Goal: Navigation & Orientation: Find specific page/section

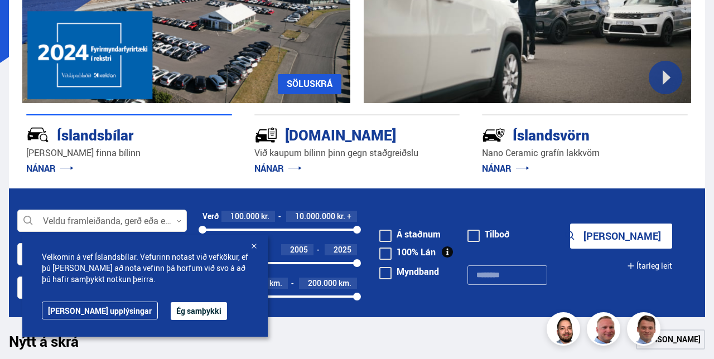
scroll to position [265, 0]
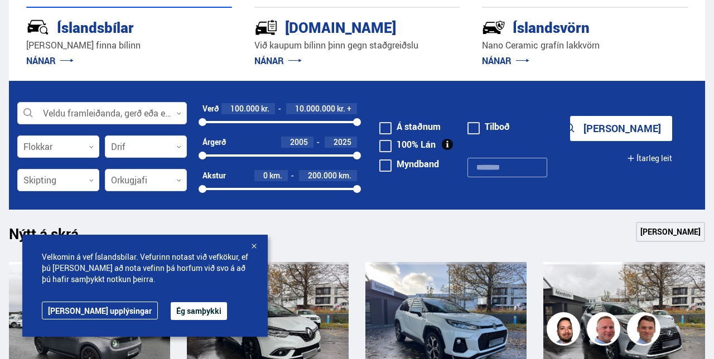
click at [256, 253] on div at bounding box center [253, 246] width 11 height 11
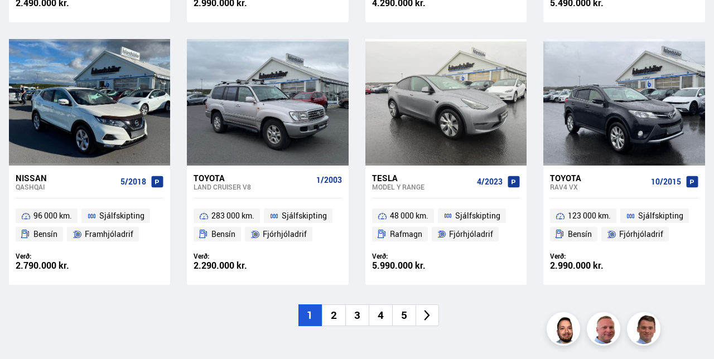
scroll to position [770, 0]
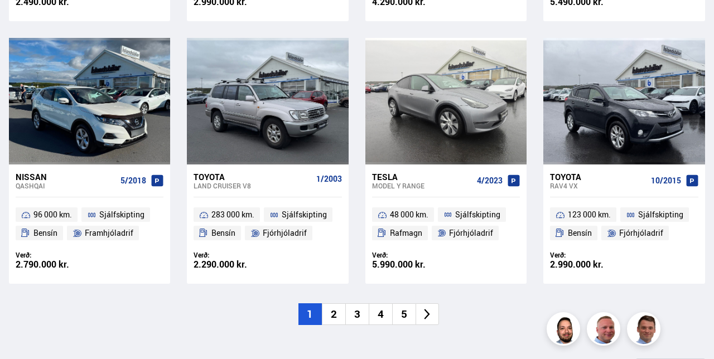
click at [332, 316] on li "2" at bounding box center [333, 314] width 23 height 22
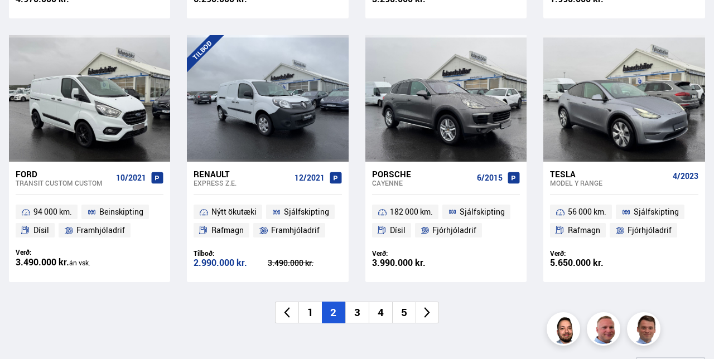
scroll to position [755, 0]
click at [356, 317] on li "3" at bounding box center [356, 313] width 23 height 22
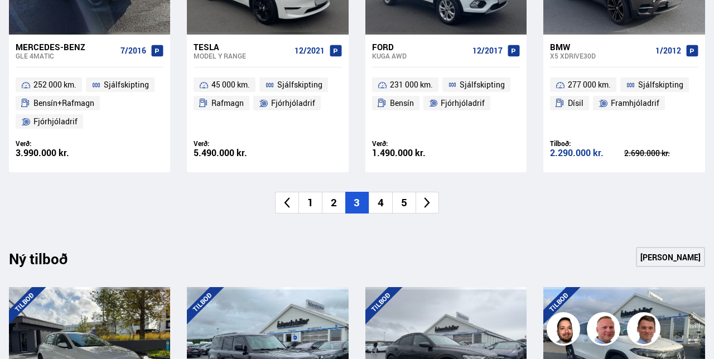
scroll to position [893, 0]
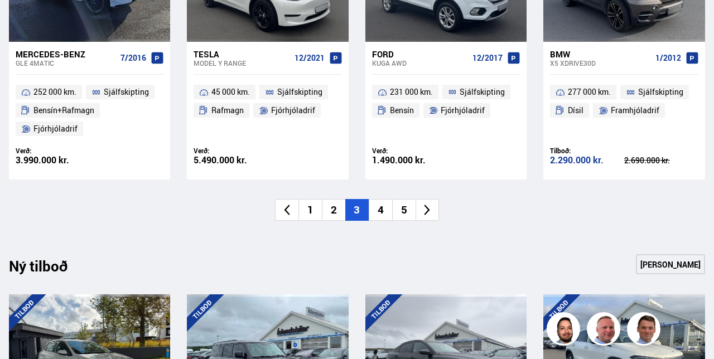
click at [374, 210] on li "4" at bounding box center [380, 210] width 23 height 22
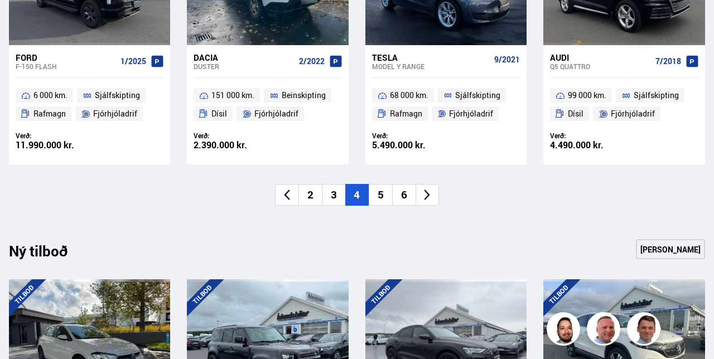
scroll to position [904, 0]
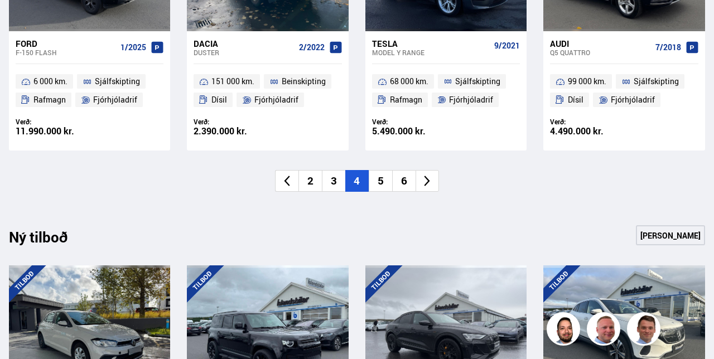
click at [384, 178] on li "5" at bounding box center [380, 181] width 23 height 22
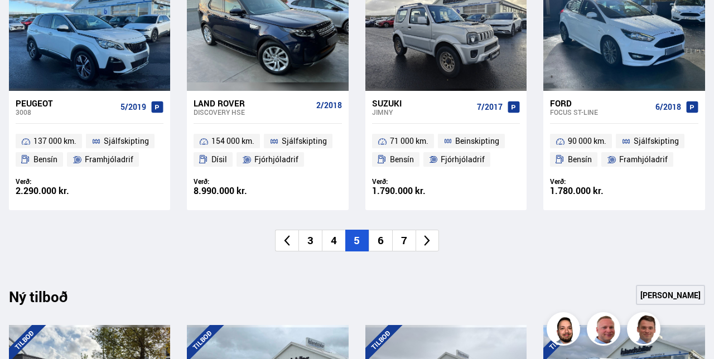
scroll to position [823, 0]
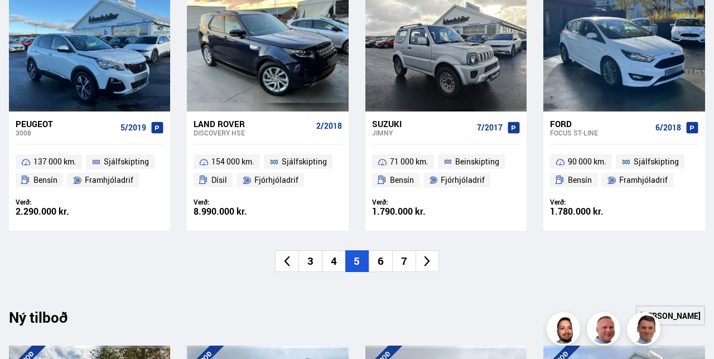
click at [374, 262] on li "6" at bounding box center [380, 261] width 23 height 22
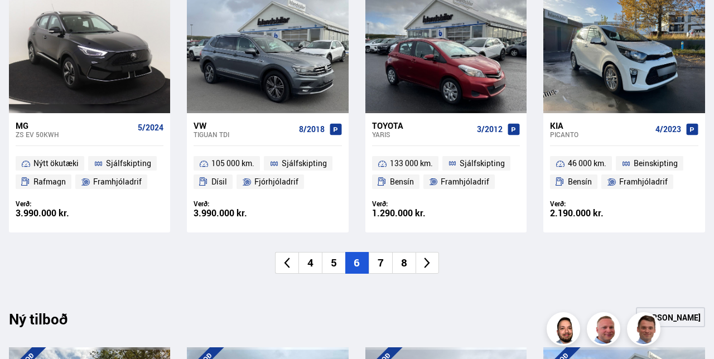
scroll to position [804, 0]
click at [376, 263] on li "7" at bounding box center [380, 262] width 23 height 22
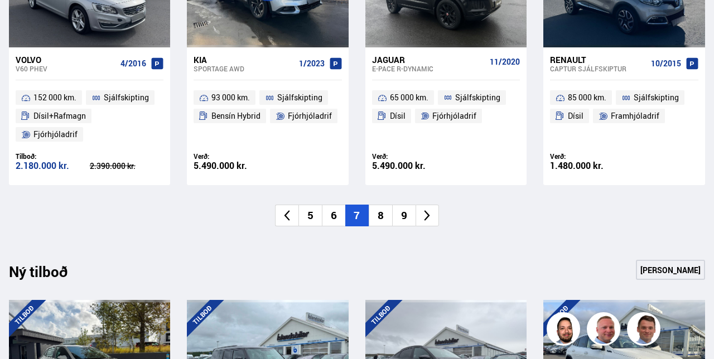
scroll to position [888, 0]
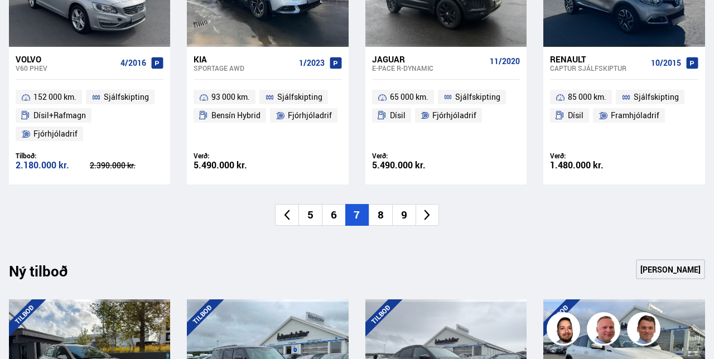
click at [379, 217] on li "8" at bounding box center [380, 215] width 23 height 22
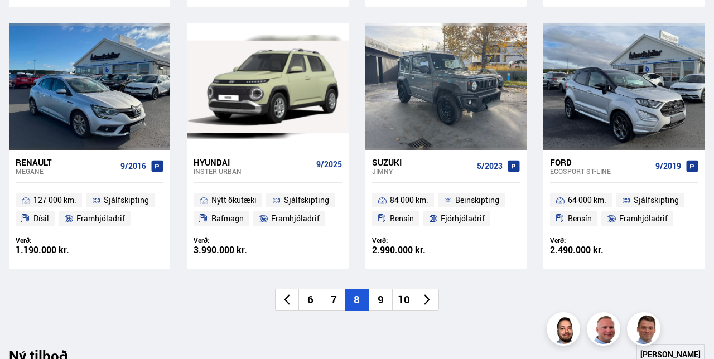
scroll to position [788, 0]
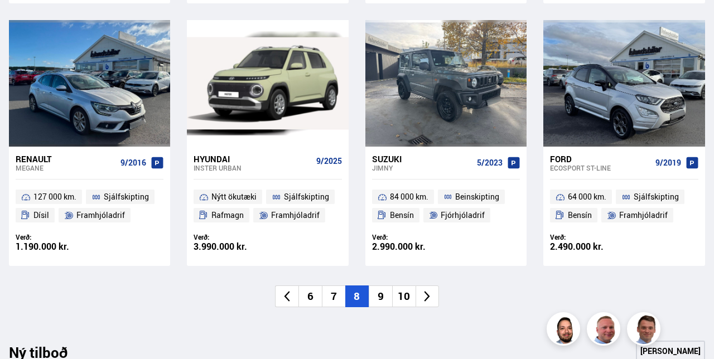
click at [379, 297] on li "9" at bounding box center [380, 296] width 23 height 22
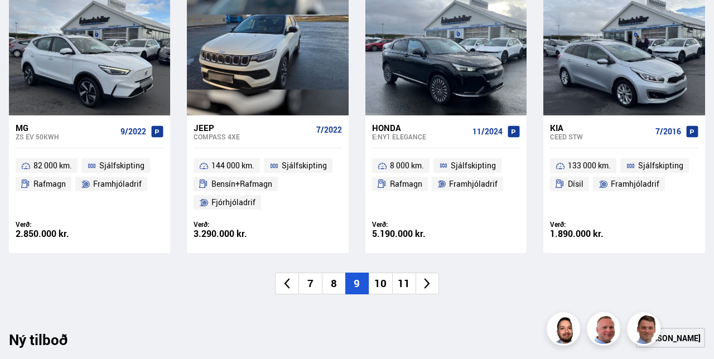
scroll to position [821, 0]
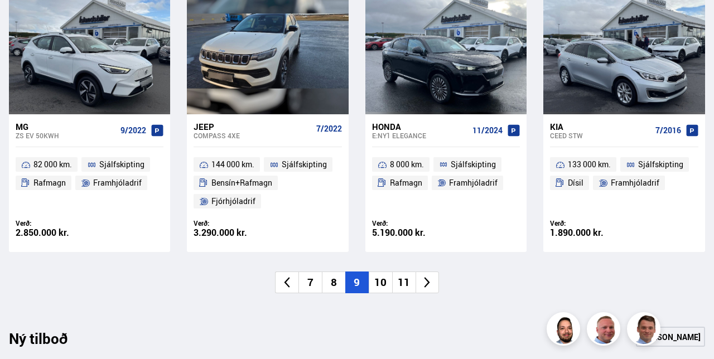
click at [384, 286] on li "10" at bounding box center [380, 283] width 23 height 22
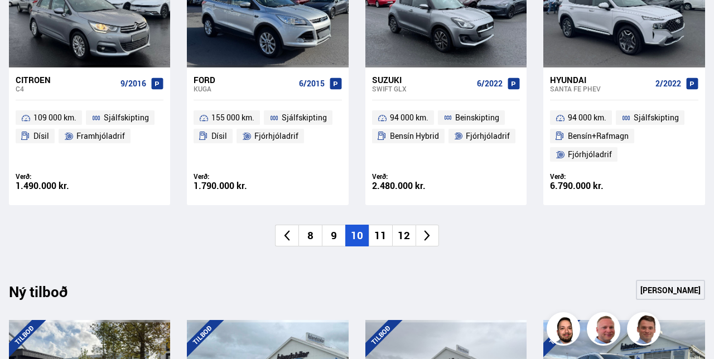
scroll to position [849, 0]
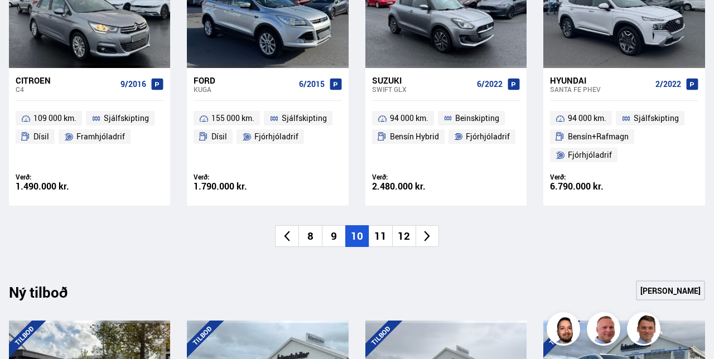
click at [381, 236] on li "11" at bounding box center [380, 236] width 23 height 22
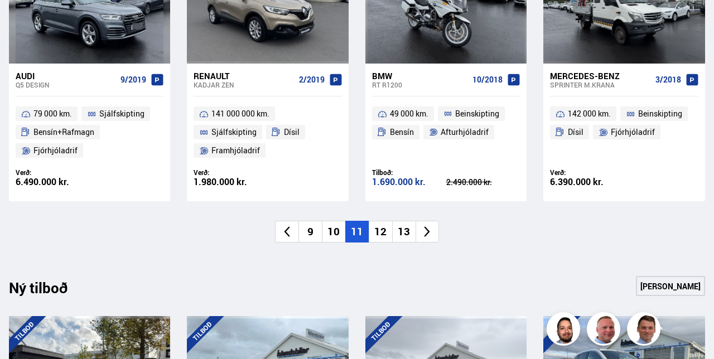
scroll to position [872, 0]
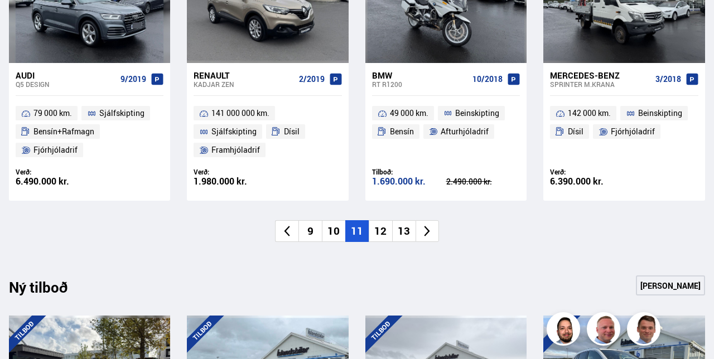
click at [384, 227] on li "12" at bounding box center [380, 231] width 23 height 22
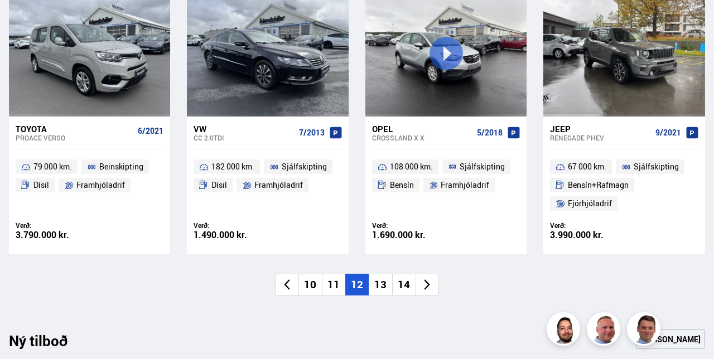
scroll to position [828, 0]
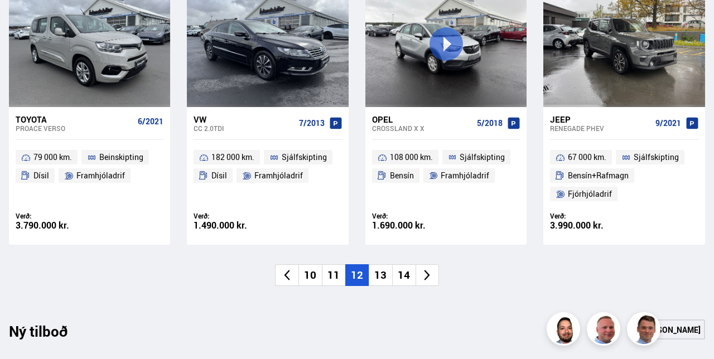
click at [376, 276] on li "13" at bounding box center [380, 275] width 23 height 22
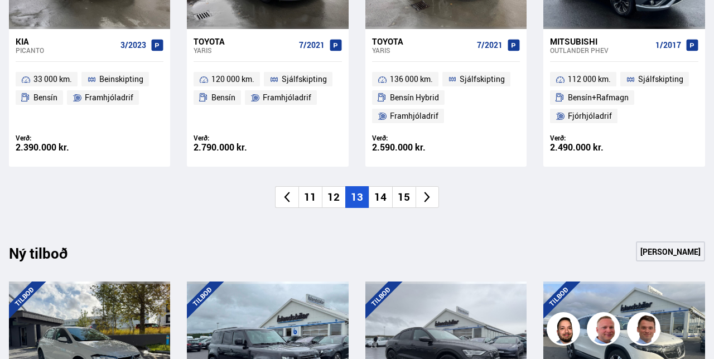
scroll to position [907, 0]
click at [380, 198] on li "14" at bounding box center [380, 197] width 23 height 22
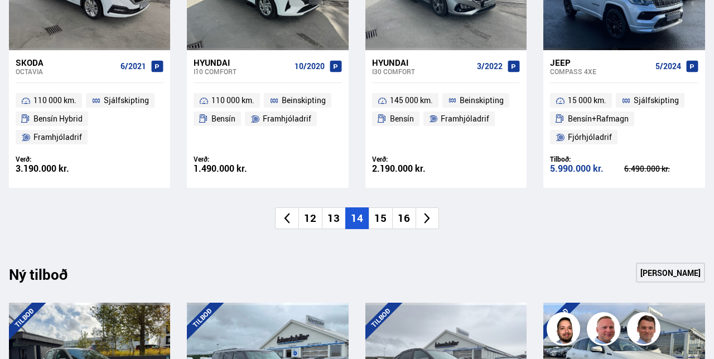
scroll to position [833, 0]
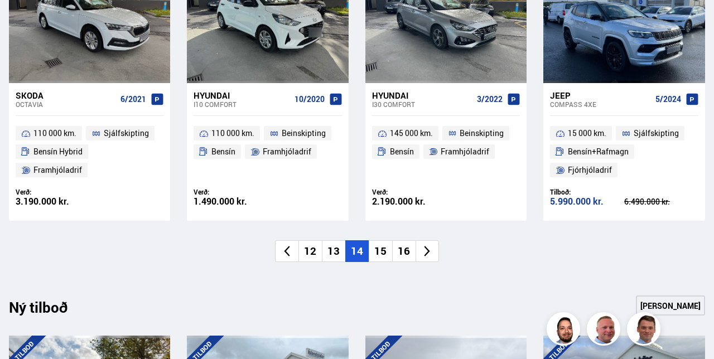
click at [377, 255] on li "15" at bounding box center [380, 251] width 23 height 22
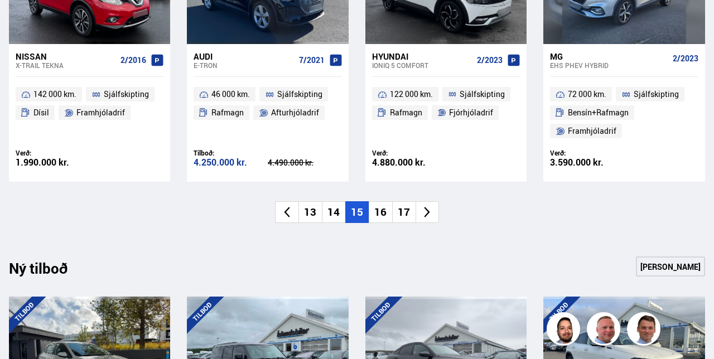
scroll to position [893, 0]
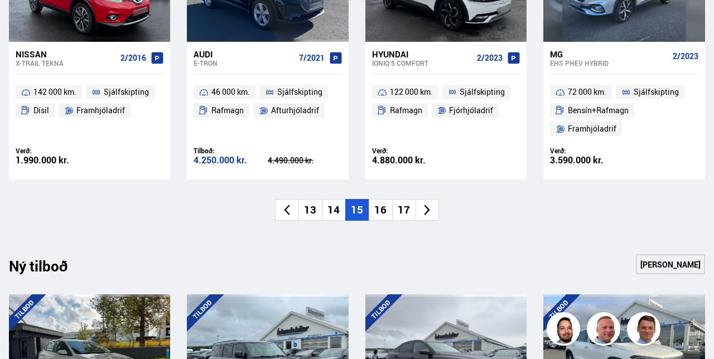
click at [381, 206] on li "16" at bounding box center [380, 210] width 23 height 22
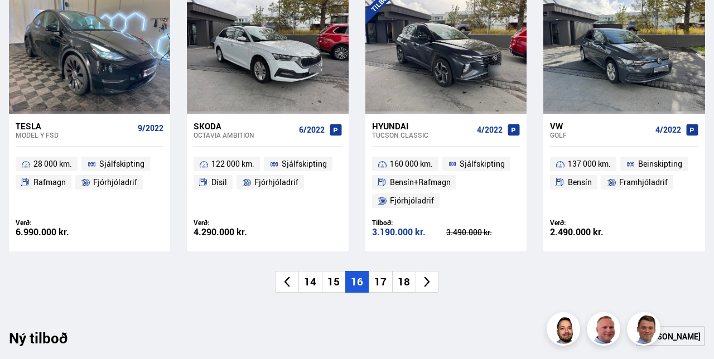
scroll to position [822, 0]
click at [382, 282] on li "17" at bounding box center [380, 281] width 23 height 22
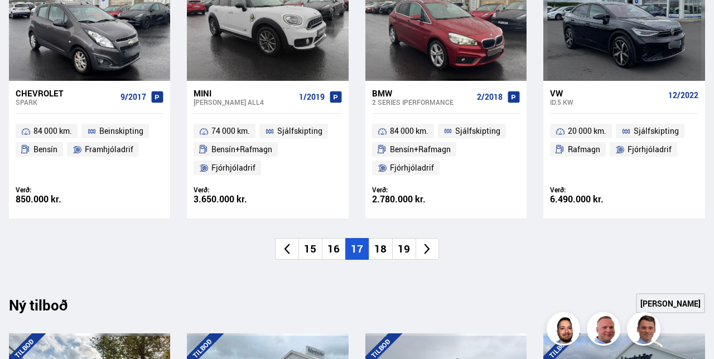
scroll to position [855, 0]
click at [376, 245] on li "18" at bounding box center [380, 248] width 23 height 22
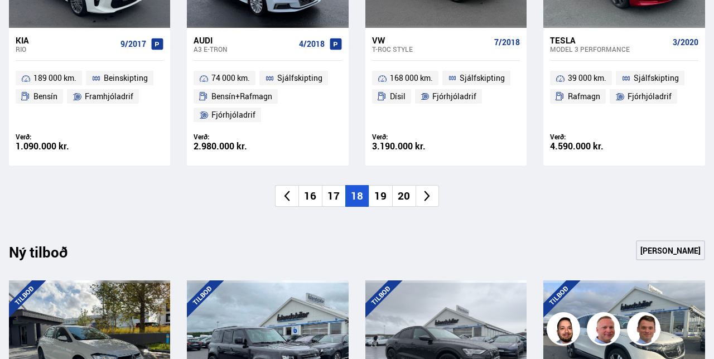
scroll to position [928, 0]
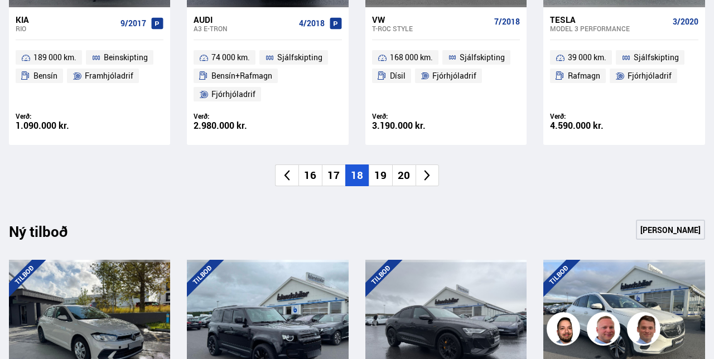
click at [380, 173] on li "19" at bounding box center [380, 175] width 23 height 22
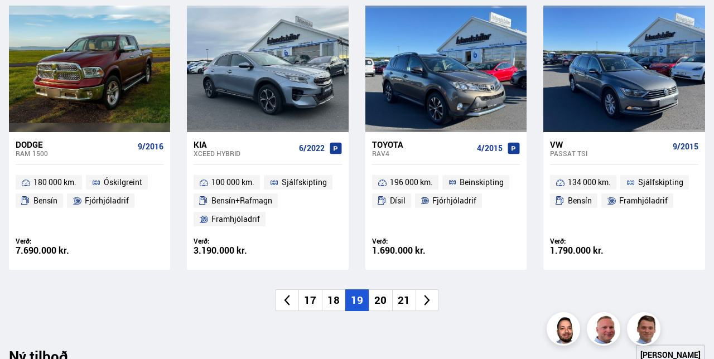
scroll to position [808, 0]
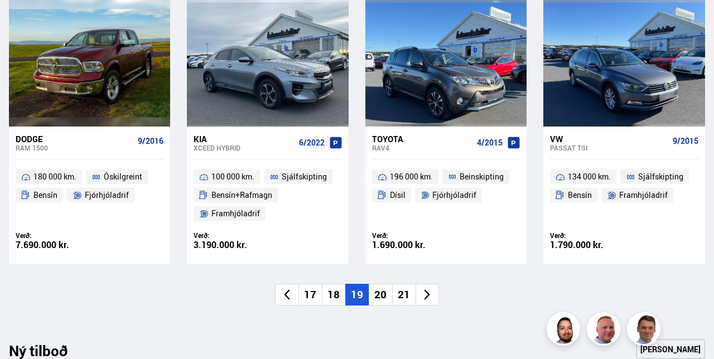
click at [384, 299] on li "20" at bounding box center [380, 295] width 23 height 22
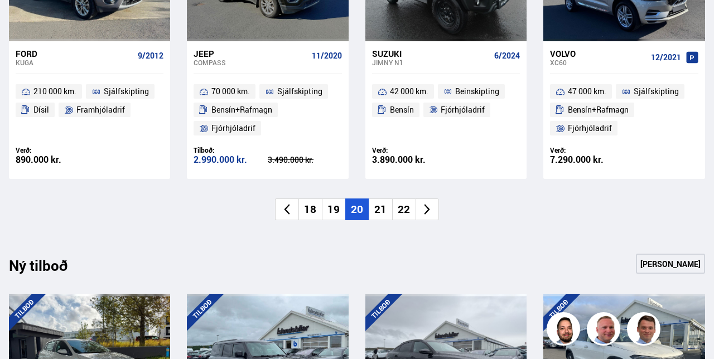
scroll to position [877, 0]
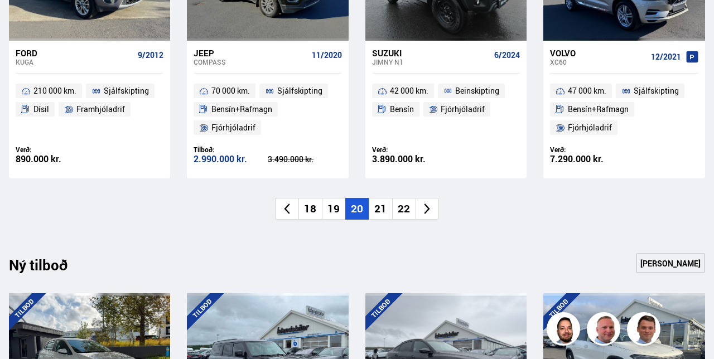
click at [374, 210] on li "21" at bounding box center [380, 209] width 23 height 22
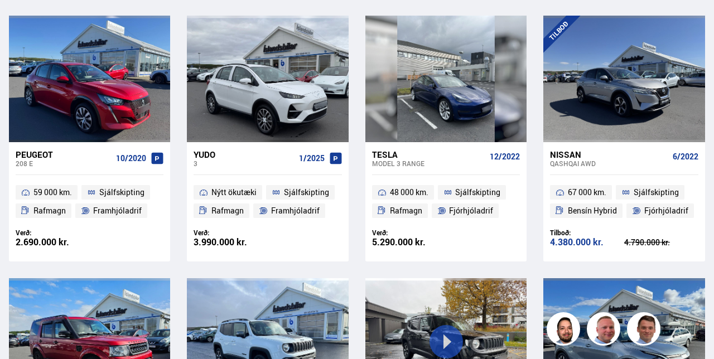
scroll to position [507, 0]
